Goal: Check status: Check status

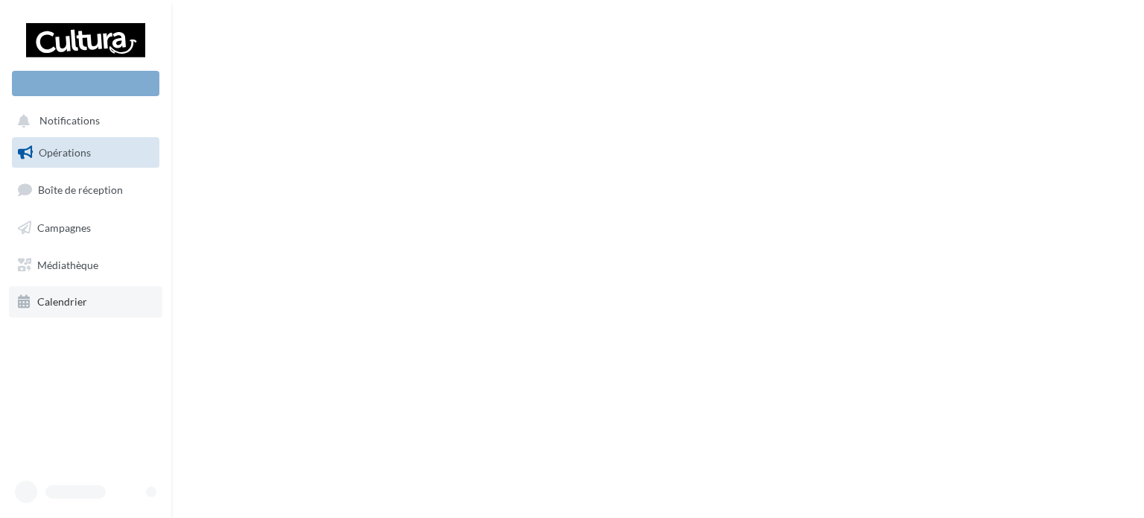
click at [87, 314] on link "Calendrier" at bounding box center [85, 301] width 153 height 31
click at [77, 297] on span "Calendrier" at bounding box center [62, 301] width 50 height 13
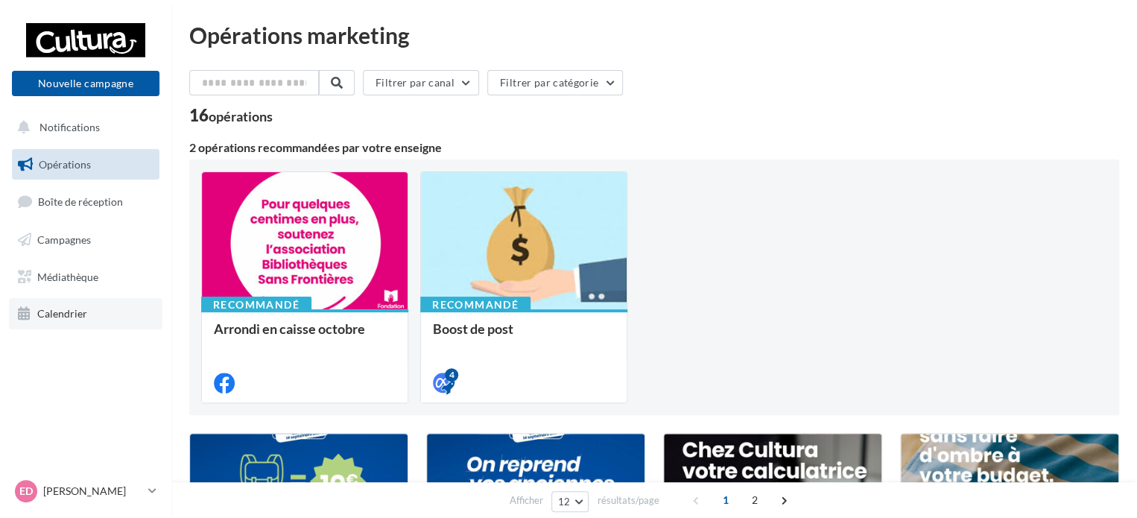
click at [53, 317] on span "Calendrier" at bounding box center [62, 313] width 50 height 13
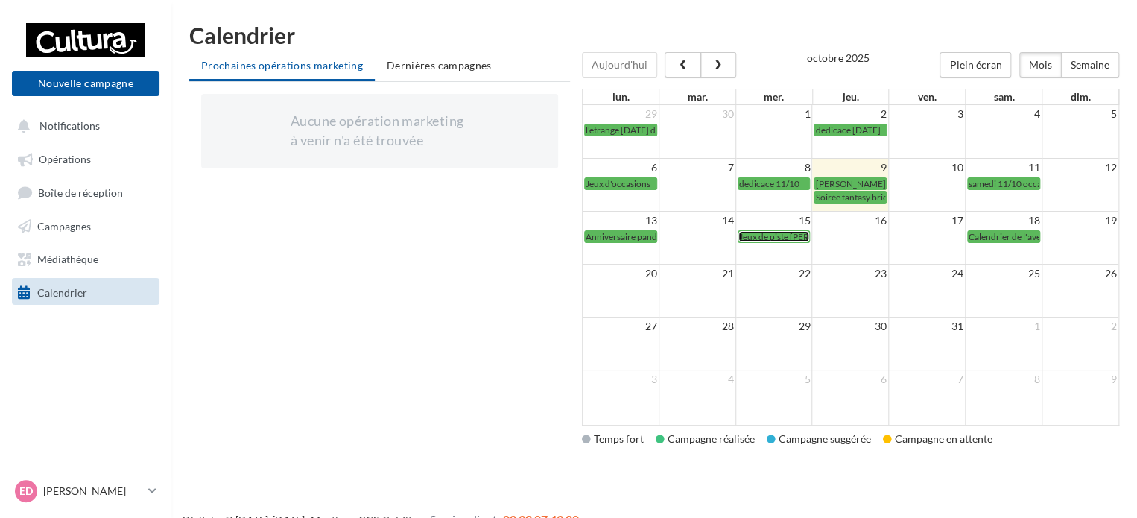
click at [769, 241] on span "Jeux de piste [PERSON_NAME]" at bounding box center [799, 236] width 121 height 11
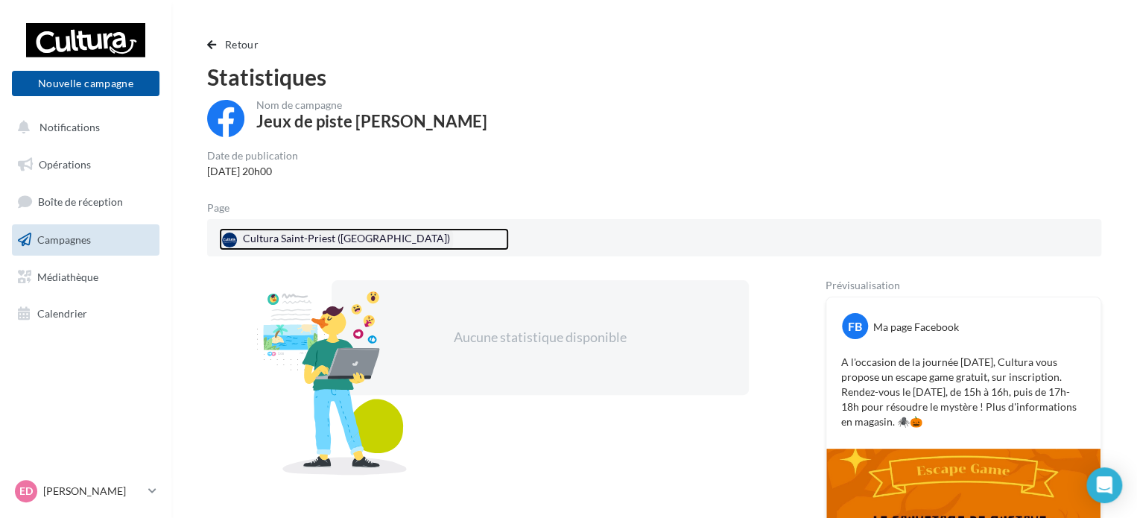
click at [310, 238] on div "Cultura Saint-Priest ([GEOGRAPHIC_DATA])" at bounding box center [336, 239] width 234 height 22
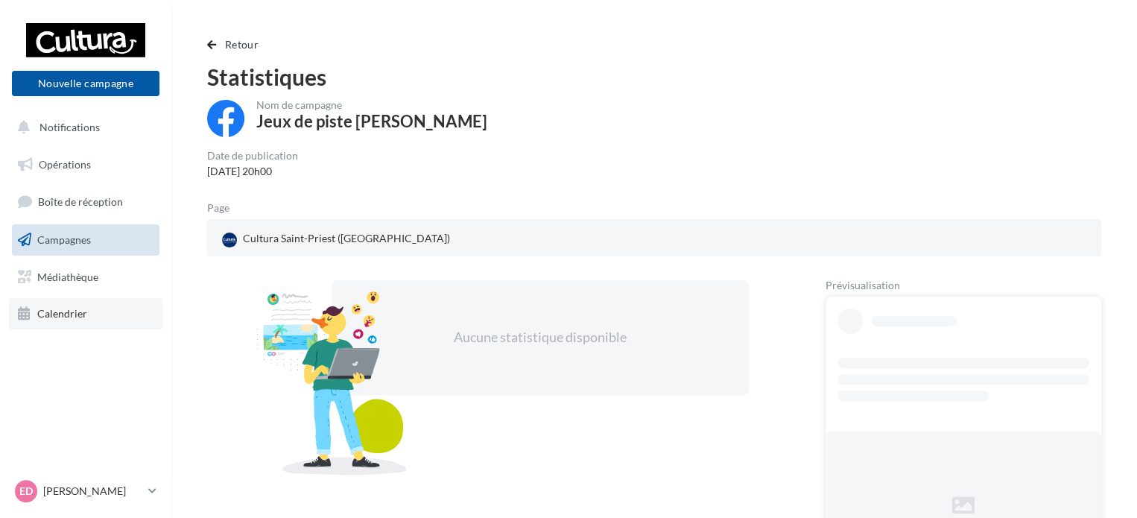
click at [77, 312] on span "Calendrier" at bounding box center [62, 313] width 50 height 13
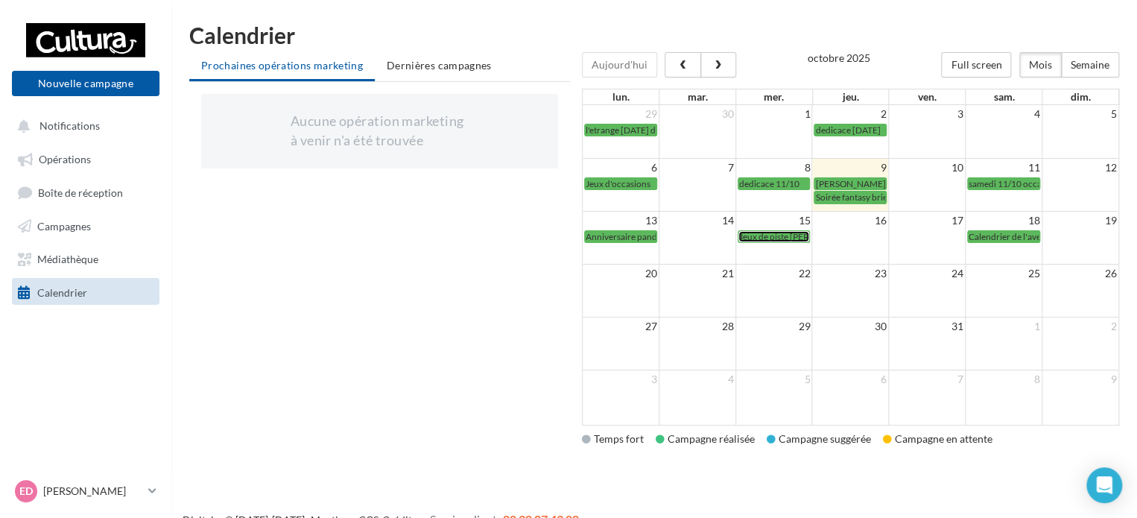
click at [763, 232] on span "Jeux de piste Gustave" at bounding box center [799, 236] width 121 height 11
click at [852, 181] on span "[PERSON_NAME] et Legami" at bounding box center [869, 183] width 108 height 11
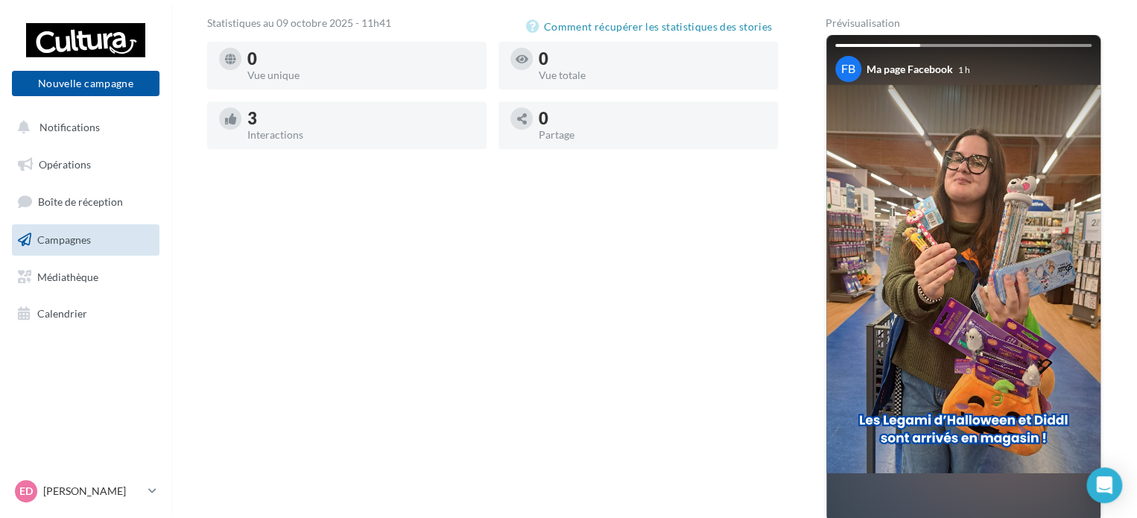
scroll to position [255, 0]
